Goal: Navigation & Orientation: Find specific page/section

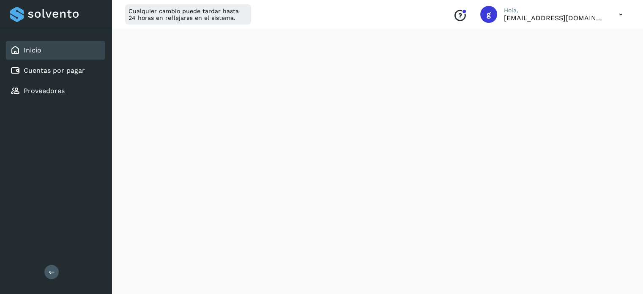
scroll to position [84, 0]
click at [45, 57] on div "Inicio" at bounding box center [55, 50] width 99 height 19
click at [68, 74] on link "Cuentas por pagar" at bounding box center [54, 70] width 61 height 8
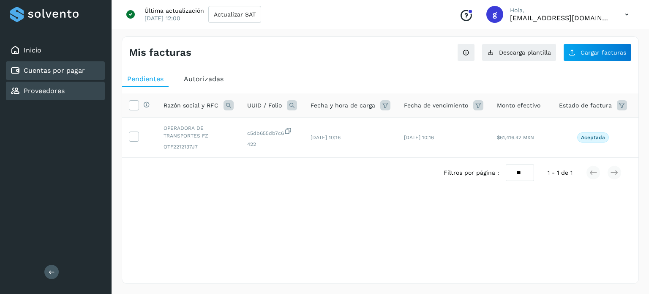
click at [36, 93] on link "Proveedores" at bounding box center [44, 91] width 41 height 8
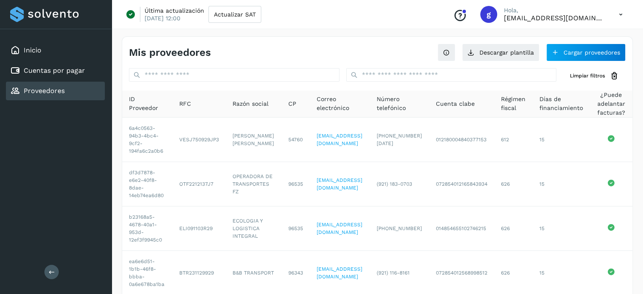
click at [38, 36] on div "Inicio Cuentas por pagar Proveedores" at bounding box center [56, 70] width 112 height 83
click at [42, 47] on div "Inicio" at bounding box center [55, 50] width 99 height 19
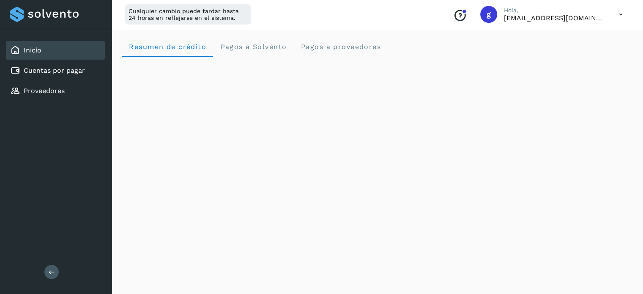
click at [617, 14] on icon at bounding box center [620, 14] width 17 height 17
click at [566, 57] on div "Cerrar sesión" at bounding box center [578, 54] width 101 height 16
